Goal: Information Seeking & Learning: Learn about a topic

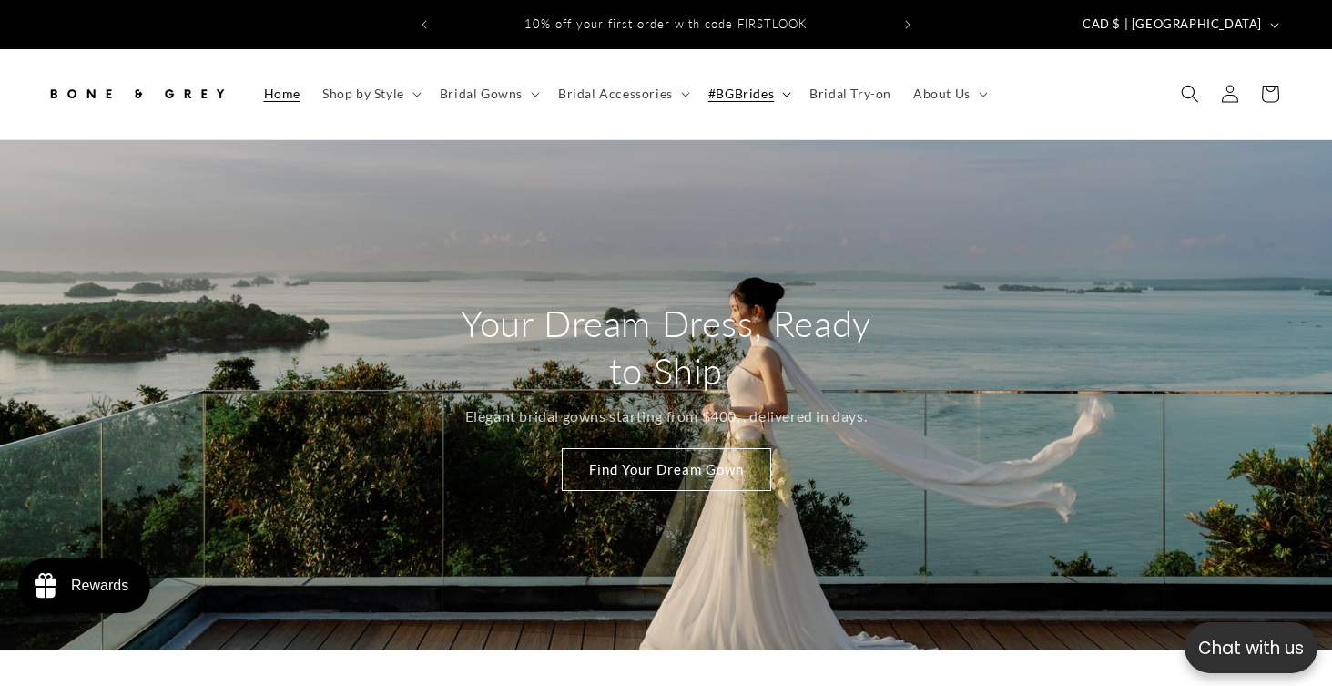
click at [774, 79] on summary "#BGBrides" at bounding box center [748, 94] width 101 height 38
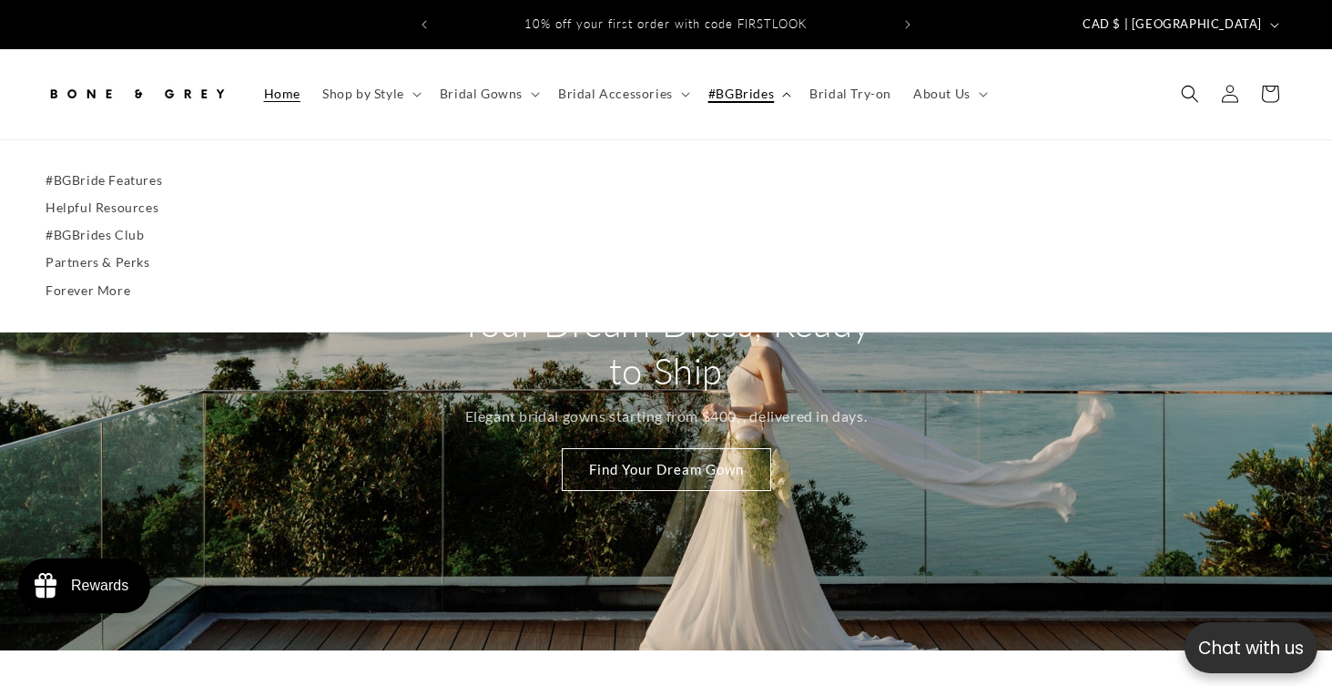
click at [774, 79] on summary "#BGBrides" at bounding box center [748, 94] width 101 height 38
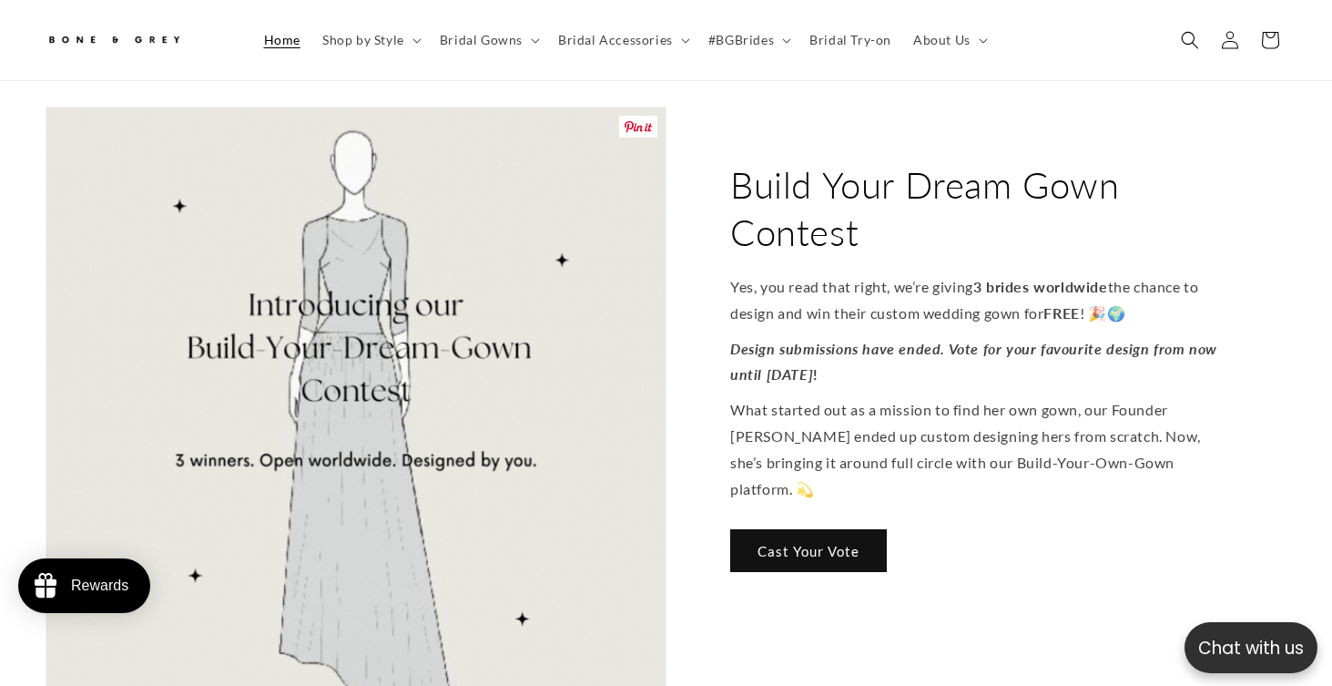
scroll to position [2091, 0]
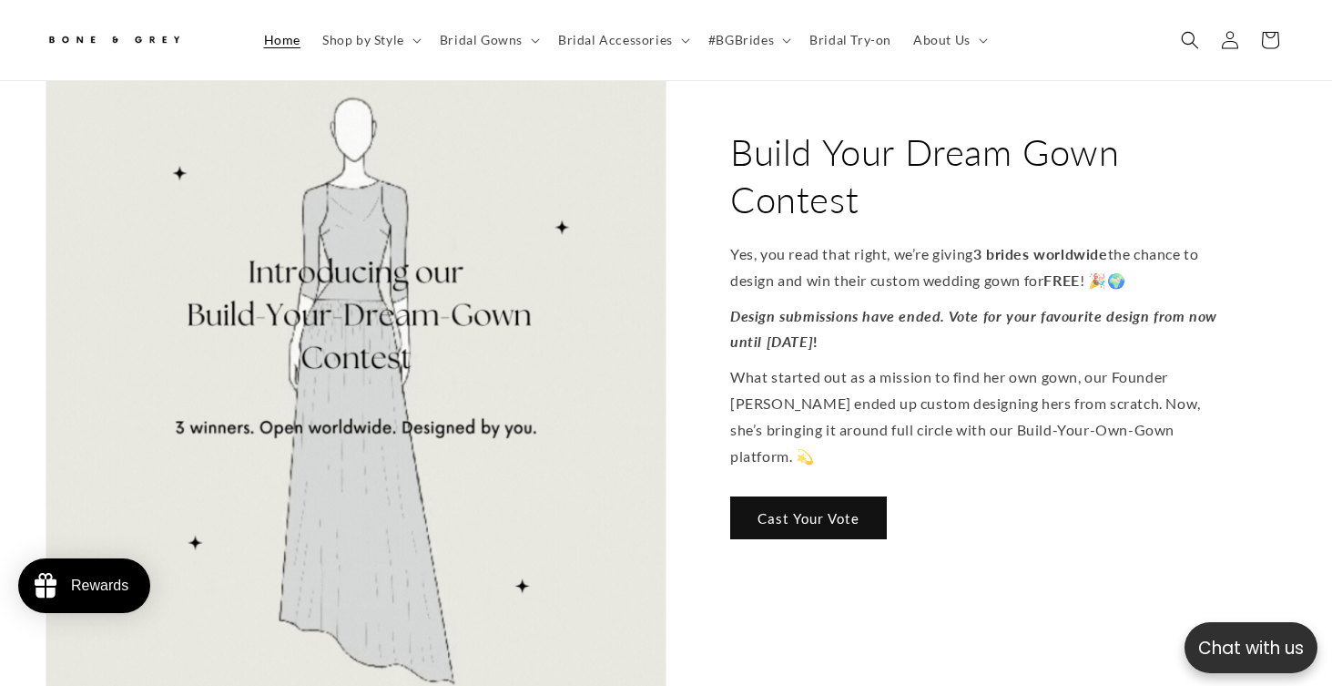
click at [797, 157] on h2 "Build Your Dream Gown Contest" at bounding box center [977, 175] width 494 height 95
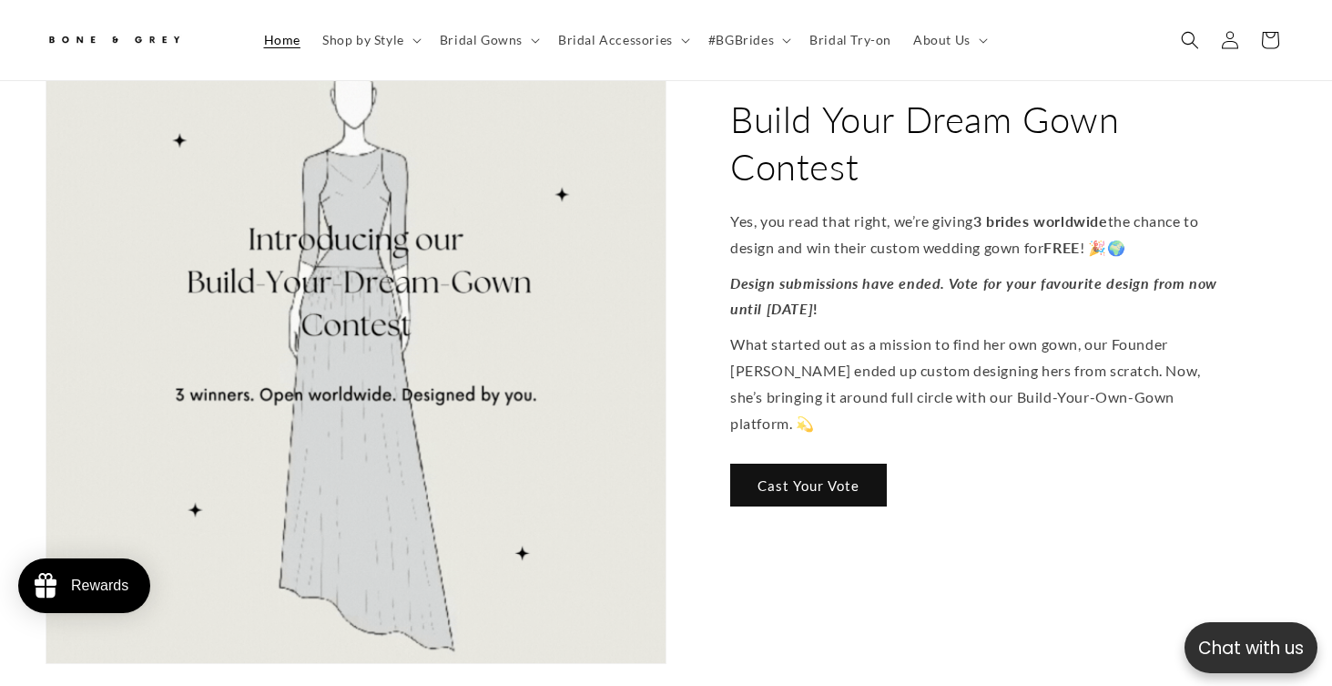
scroll to position [2126, 0]
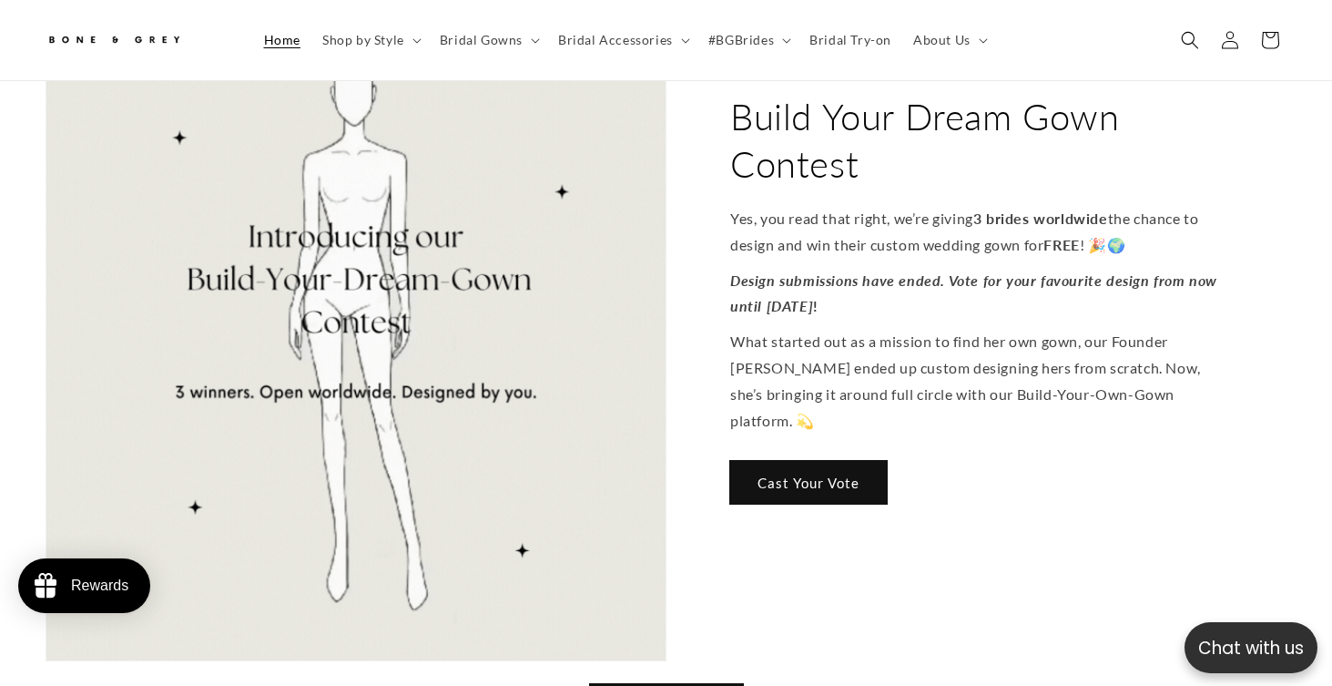
click at [819, 462] on link "Cast Your Vote" at bounding box center [808, 483] width 157 height 43
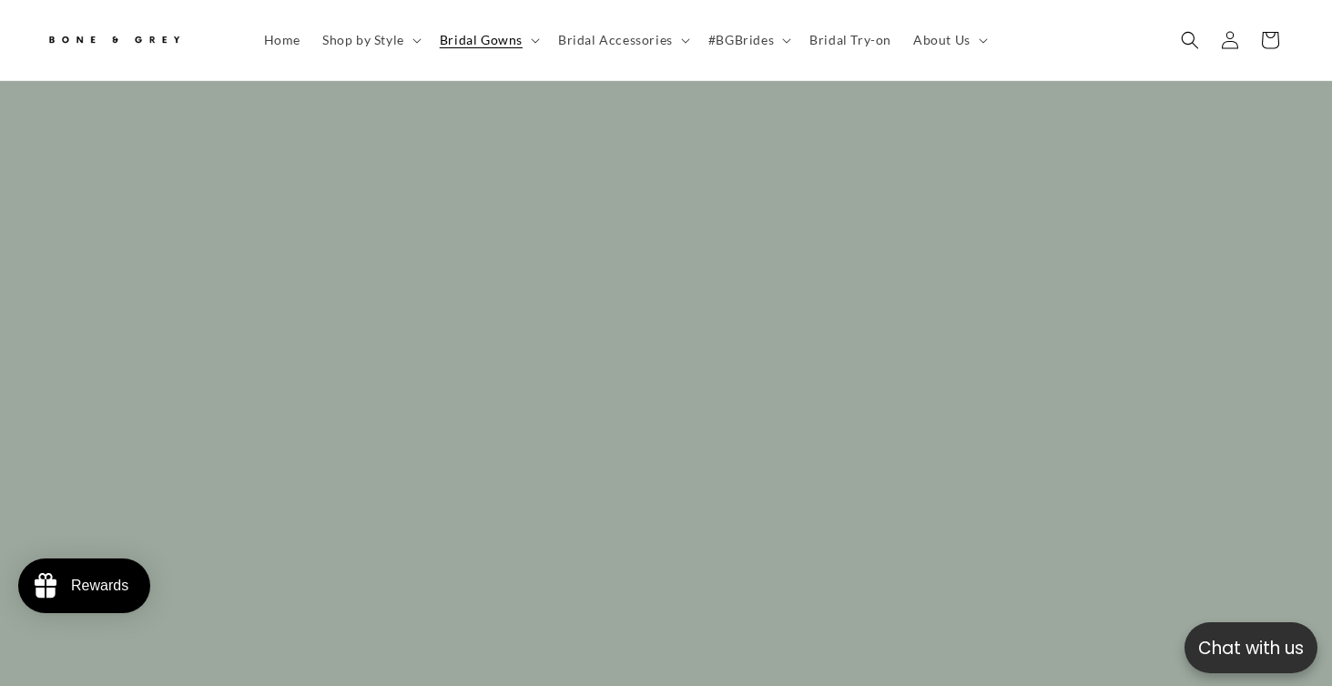
scroll to position [7102, 0]
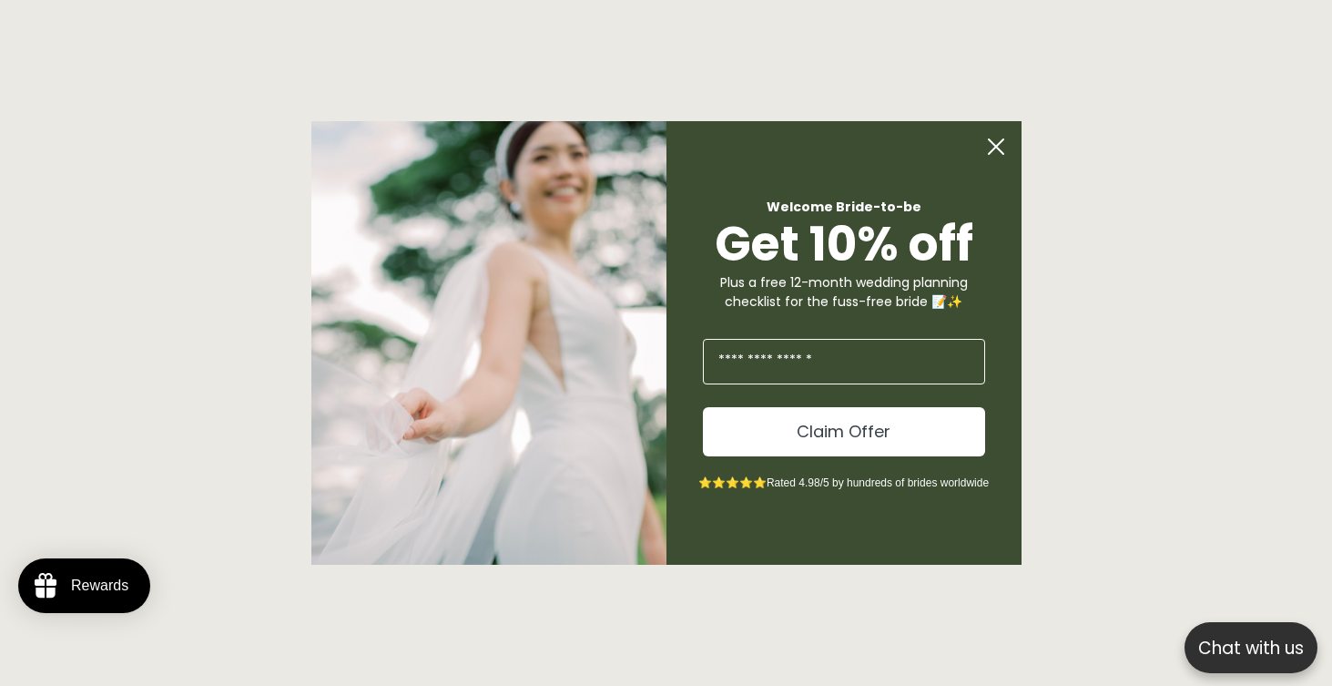
click at [1000, 148] on circle "Close dialog" at bounding box center [996, 146] width 35 height 35
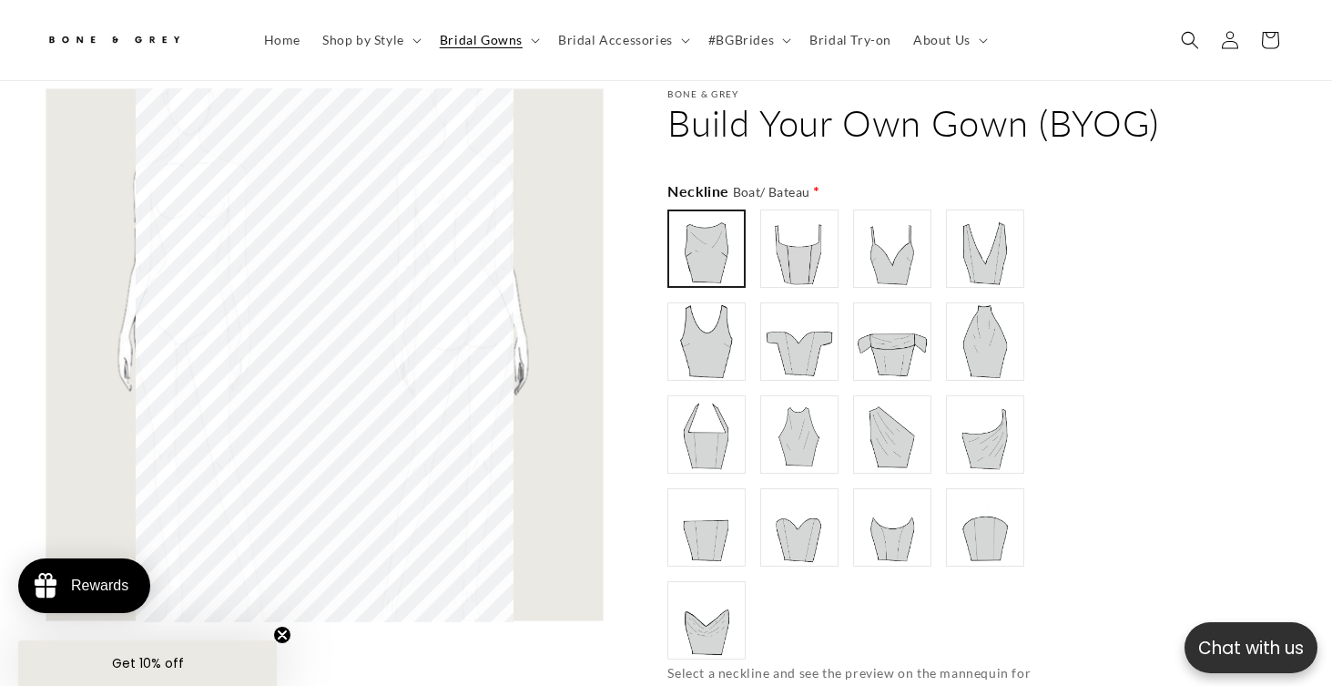
scroll to position [0, 0]
click at [793, 250] on img at bounding box center [799, 248] width 73 height 73
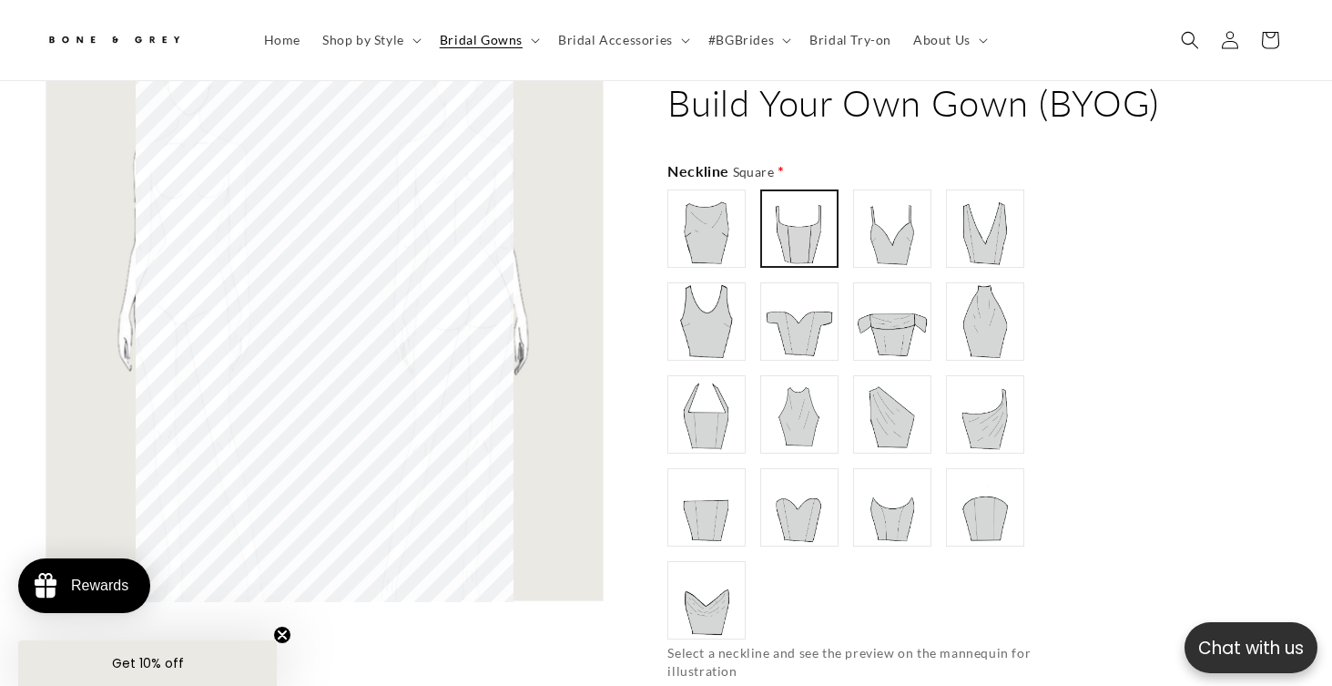
scroll to position [18900, 0]
click at [972, 478] on img at bounding box center [985, 506] width 73 height 73
type input "**********"
click at [717, 498] on img at bounding box center [706, 506] width 73 height 73
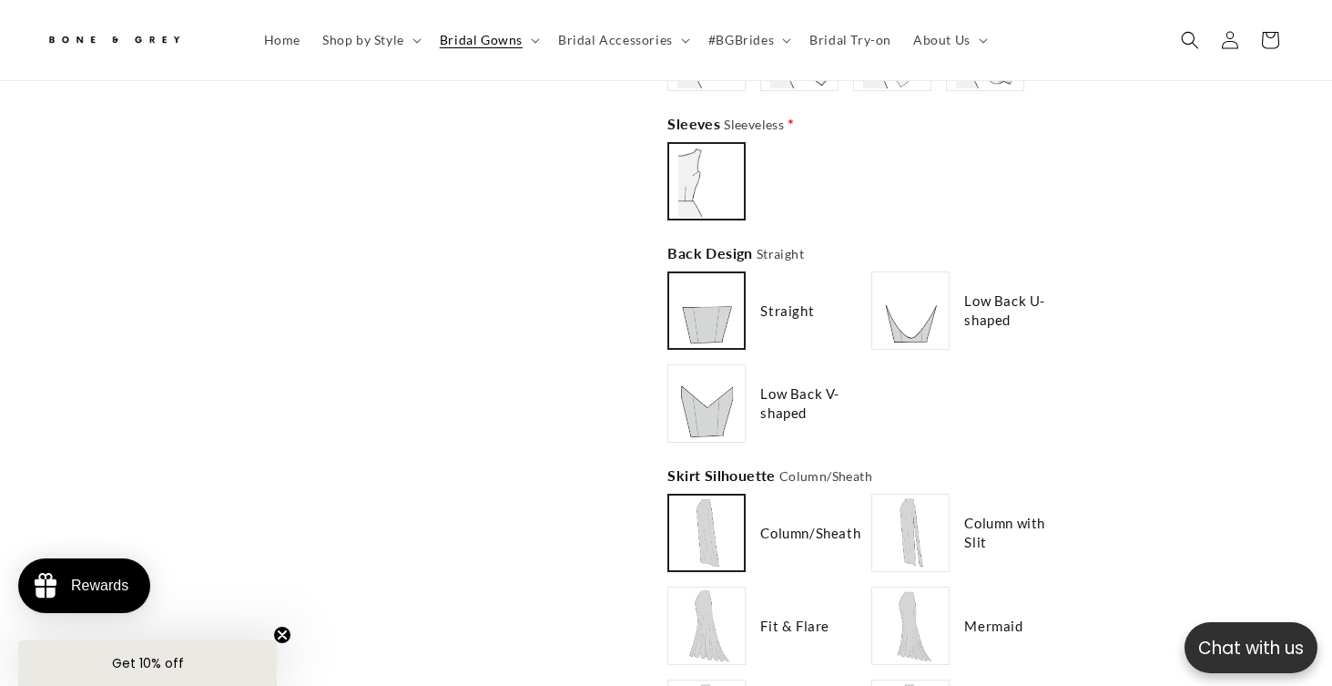
scroll to position [0, 0]
type input "**********"
click at [928, 295] on img at bounding box center [910, 310] width 73 height 73
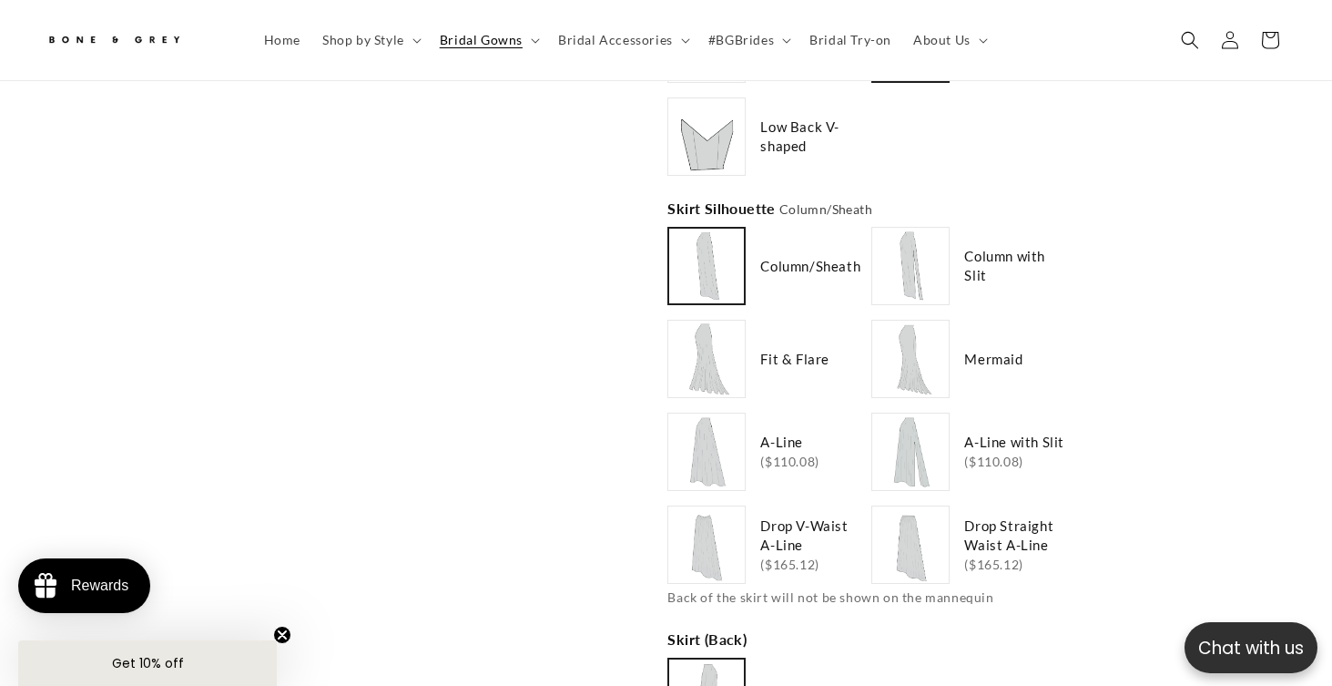
scroll to position [0, 451]
type input "**********"
click at [910, 435] on img at bounding box center [910, 451] width 73 height 73
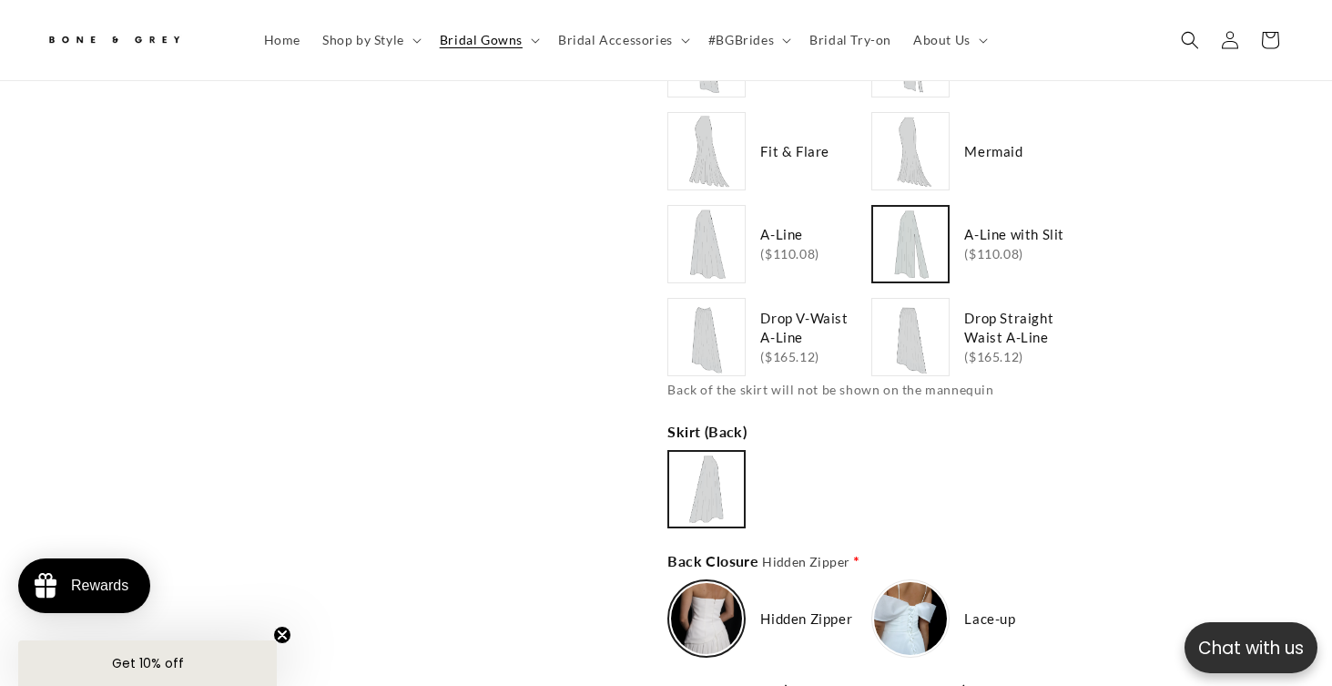
scroll to position [20237, 0]
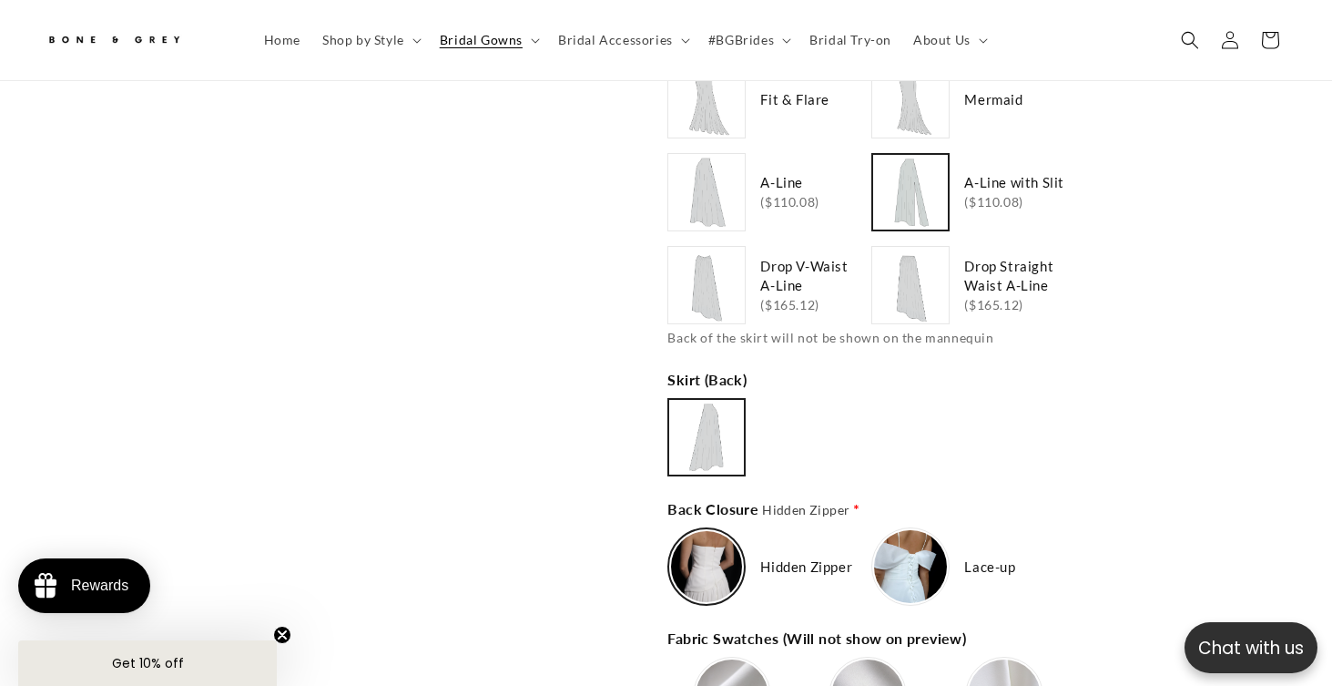
click at [702, 440] on img at bounding box center [706, 437] width 71 height 71
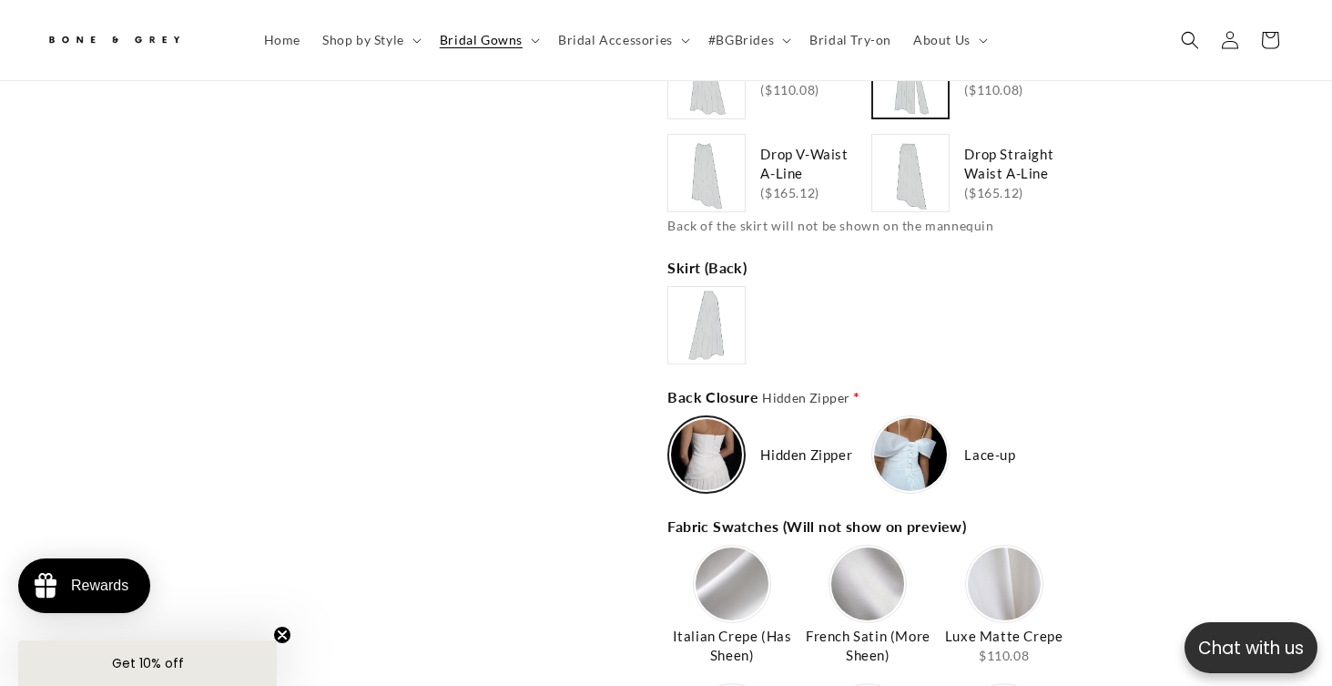
scroll to position [20351, 0]
click at [713, 433] on img at bounding box center [706, 452] width 71 height 71
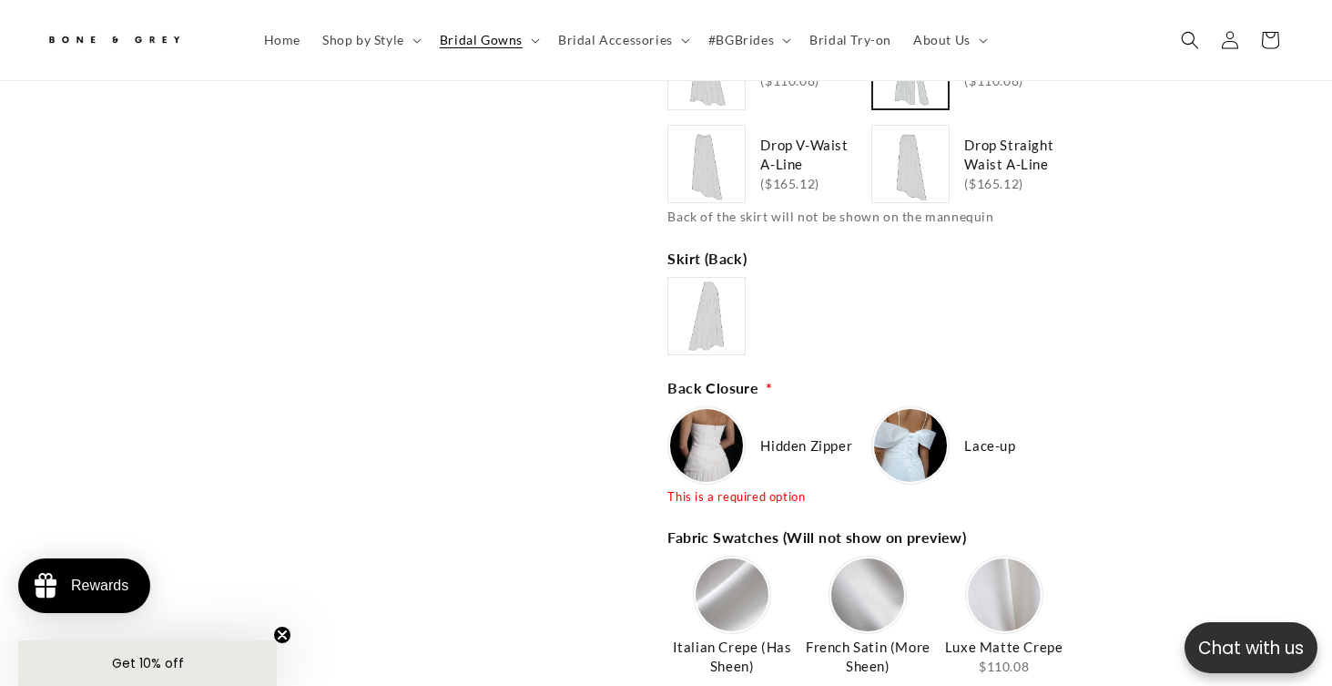
scroll to position [20360, 0]
type input "**********"
click at [728, 446] on img at bounding box center [706, 443] width 73 height 73
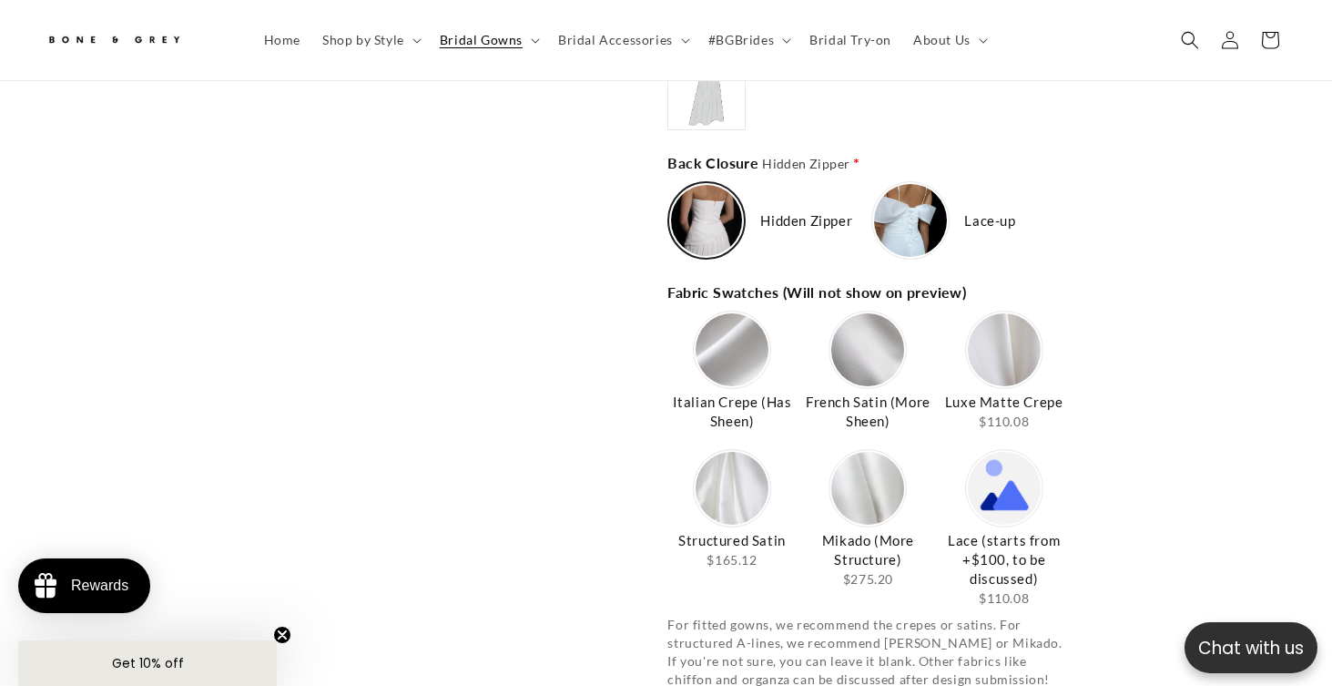
scroll to position [0, 902]
type input "**********"
click at [999, 357] on img at bounding box center [1004, 349] width 73 height 73
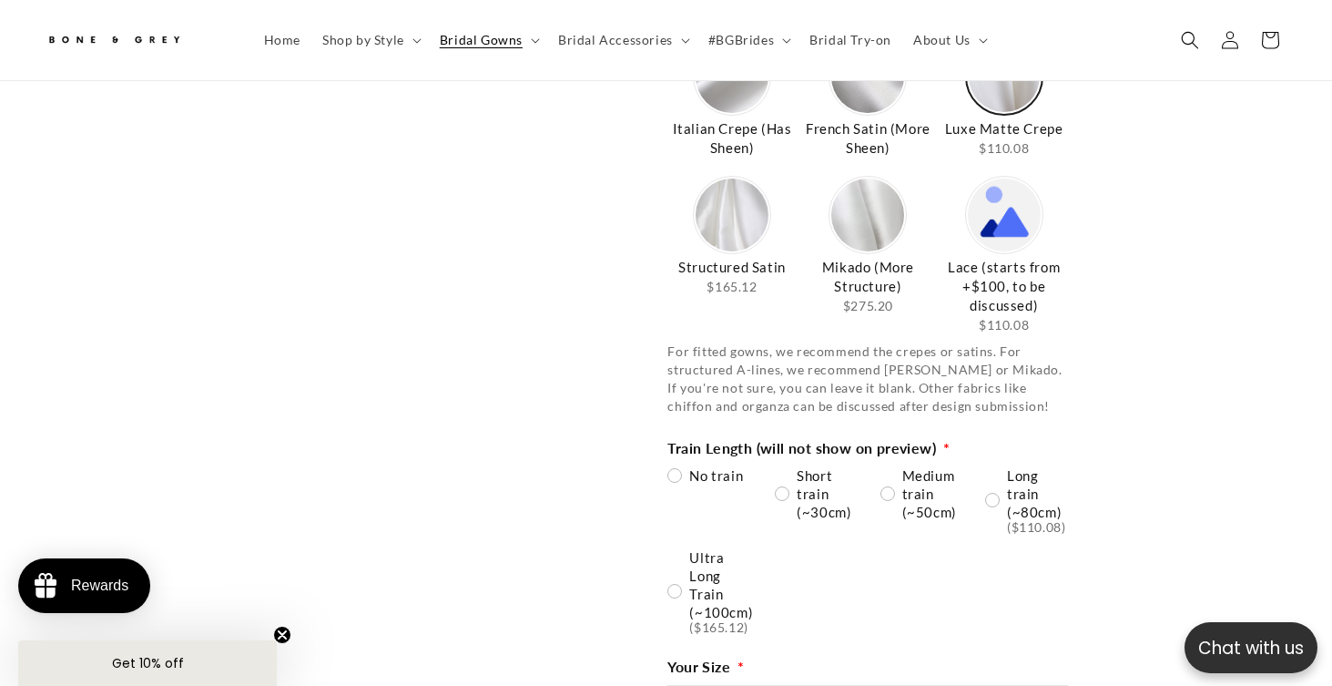
scroll to position [0, 0]
type input "********"
click at [684, 466] on div "No train" at bounding box center [706, 475] width 76 height 18
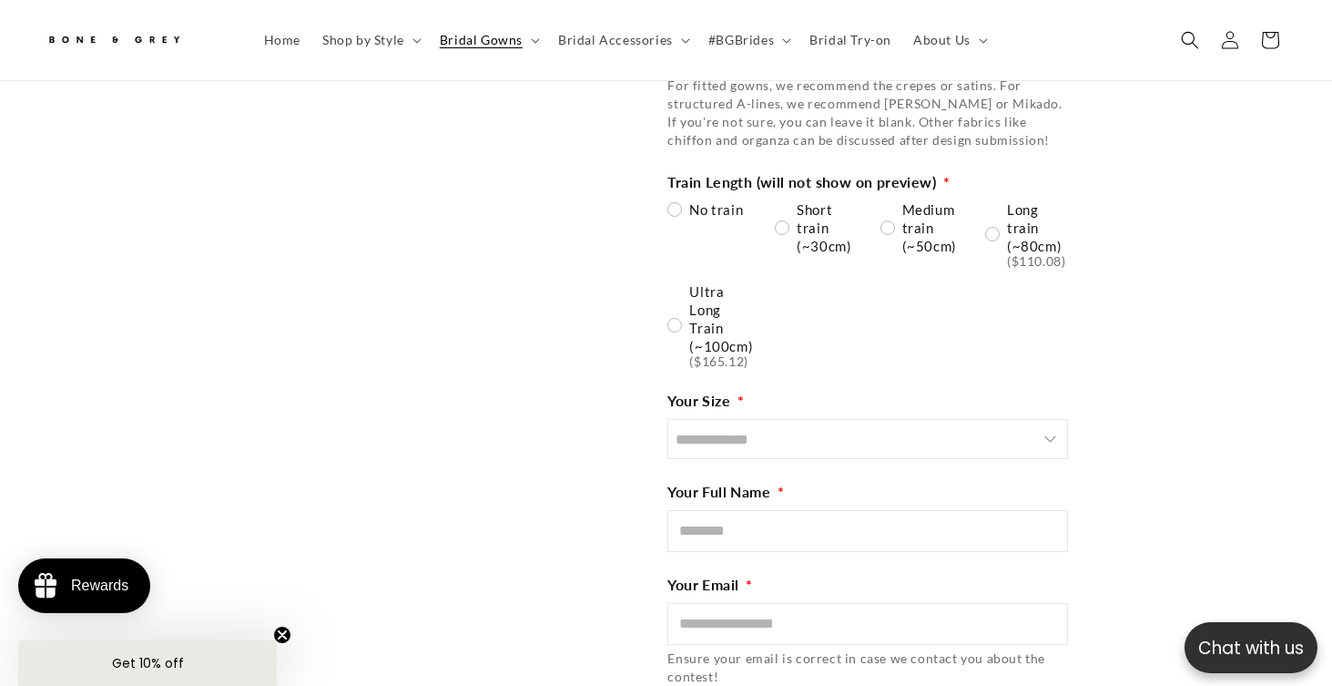
click at [785, 426] on input "Size" at bounding box center [868, 439] width 401 height 40
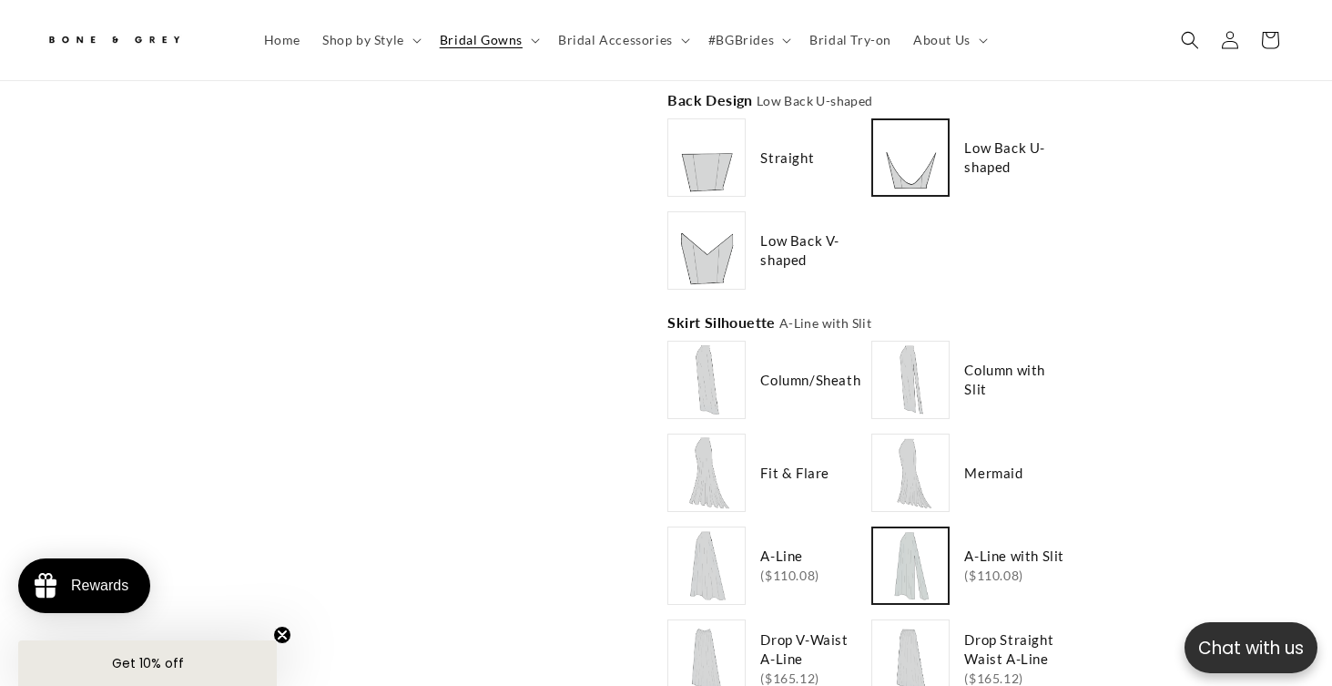
scroll to position [19786, 0]
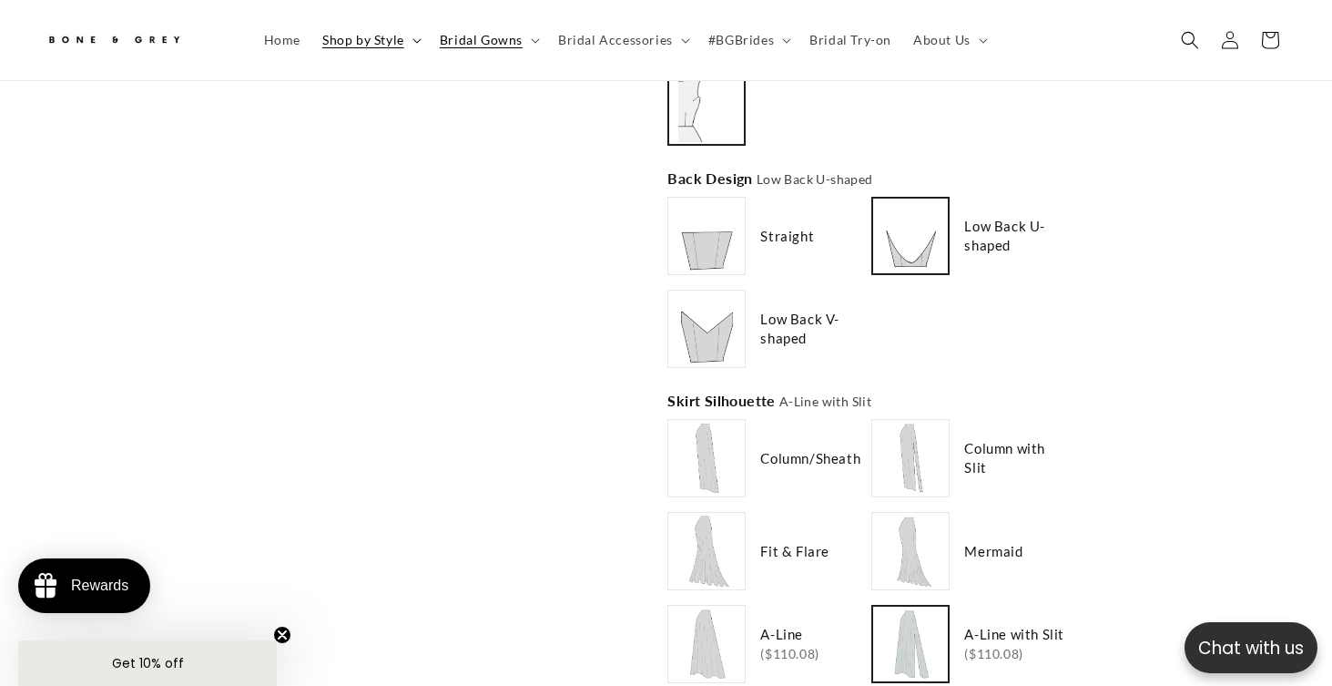
click at [387, 44] on span "Shop by Style" at bounding box center [363, 40] width 82 height 16
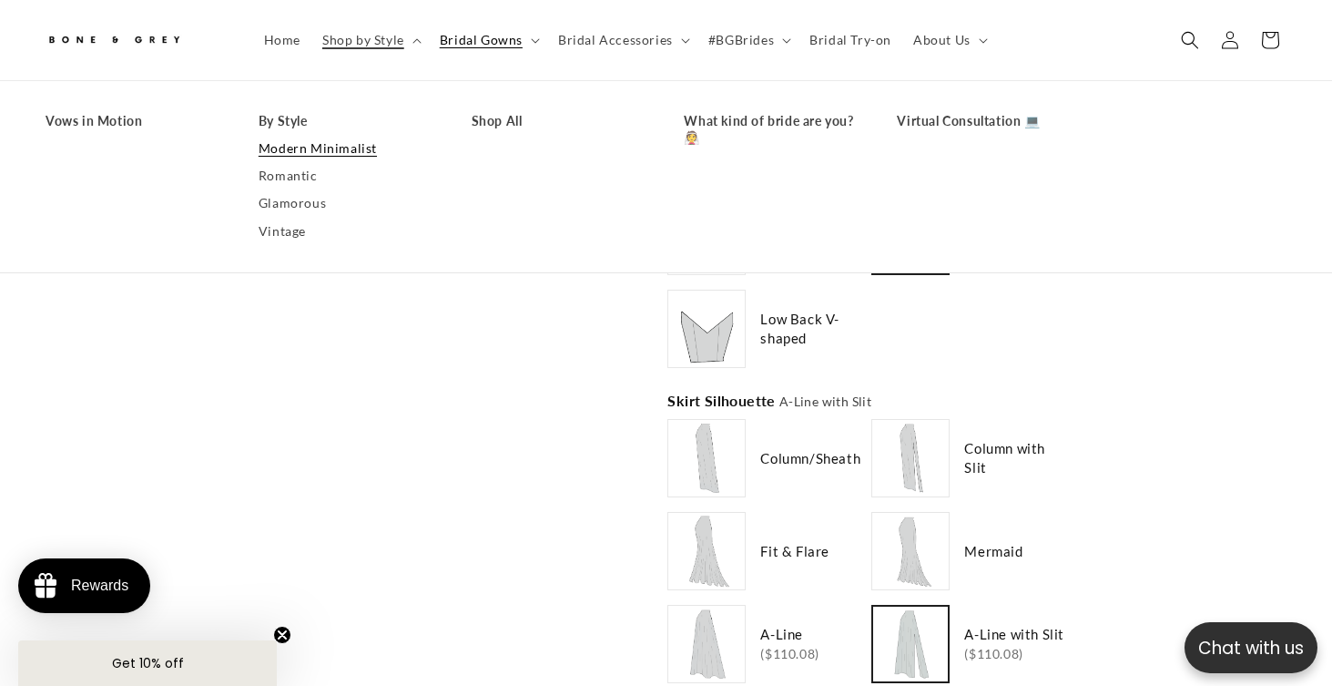
click at [339, 146] on link "Modern Minimalist" at bounding box center [347, 148] width 177 height 27
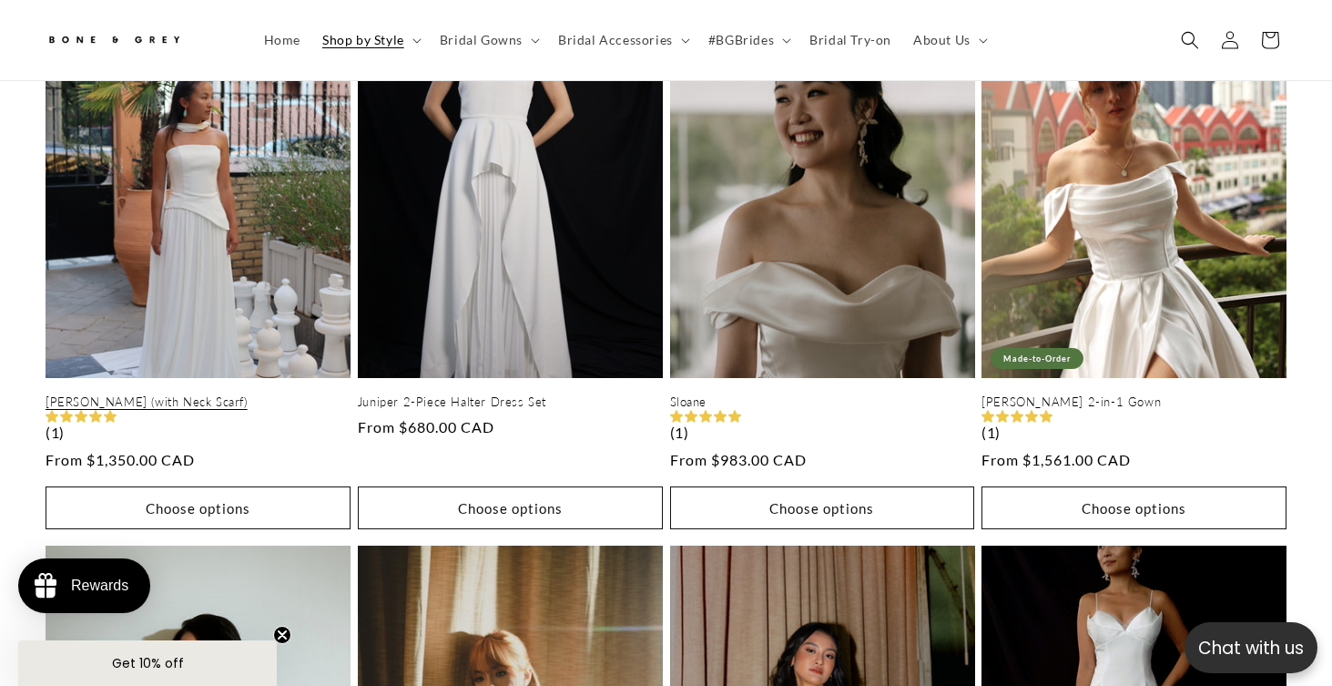
scroll to position [1110, 0]
click at [227, 393] on link "[PERSON_NAME] (with Neck Scarf)" at bounding box center [198, 400] width 305 height 15
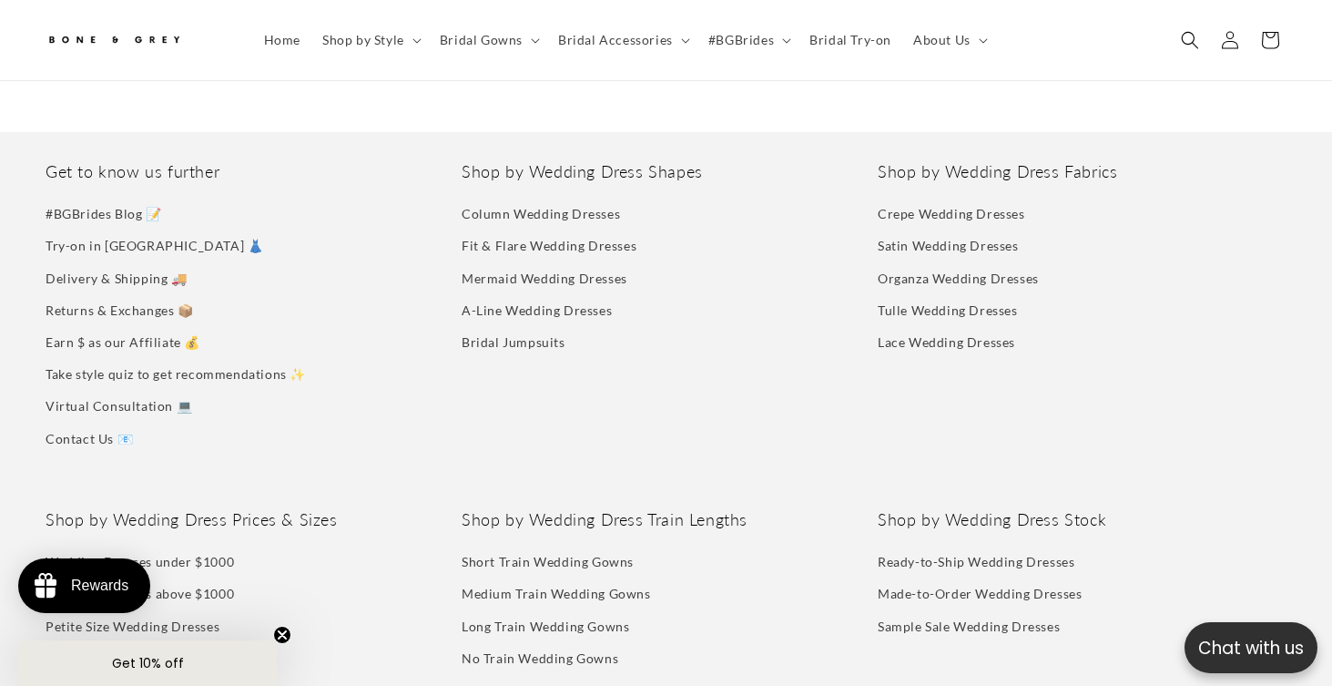
scroll to position [6367, 0]
click at [956, 268] on link "Organza Wedding Dresses" at bounding box center [958, 276] width 161 height 32
